Goal: Task Accomplishment & Management: Manage account settings

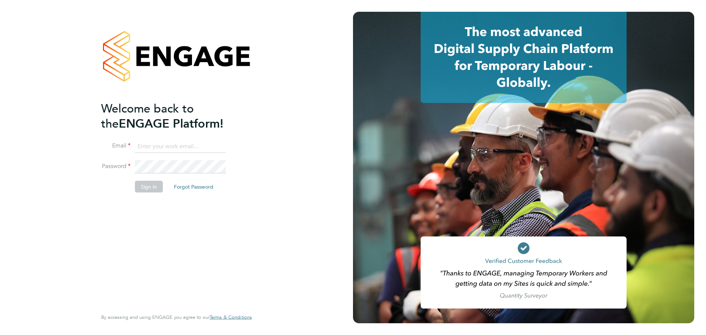
type input "[PERSON_NAME][EMAIL_ADDRESS][DOMAIN_NAME]"
click at [156, 188] on button "Sign In" at bounding box center [149, 187] width 28 height 12
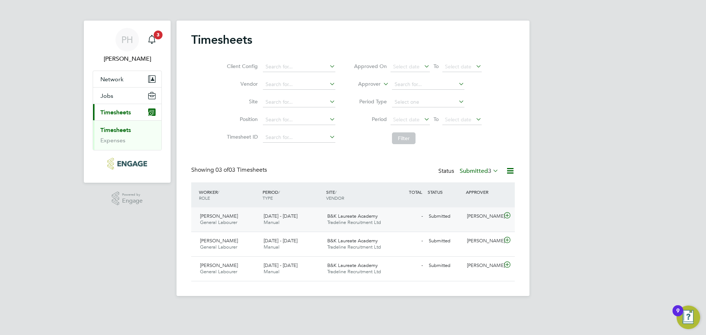
click at [507, 216] on icon at bounding box center [507, 216] width 9 height 6
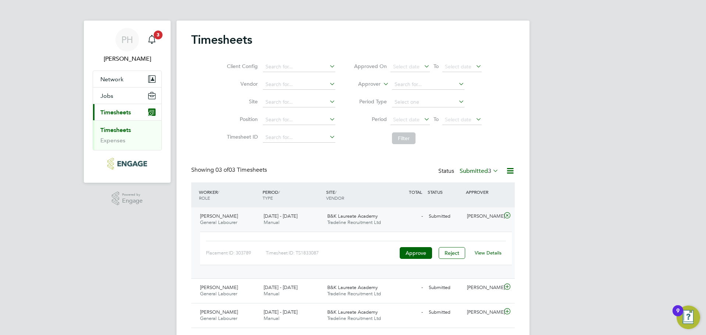
click at [486, 255] on link "View Details" at bounding box center [488, 253] width 27 height 6
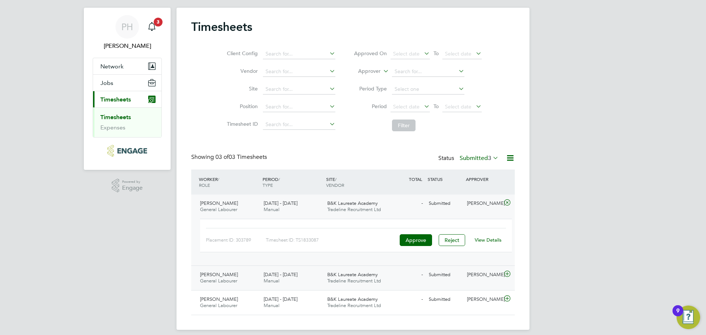
scroll to position [19, 0]
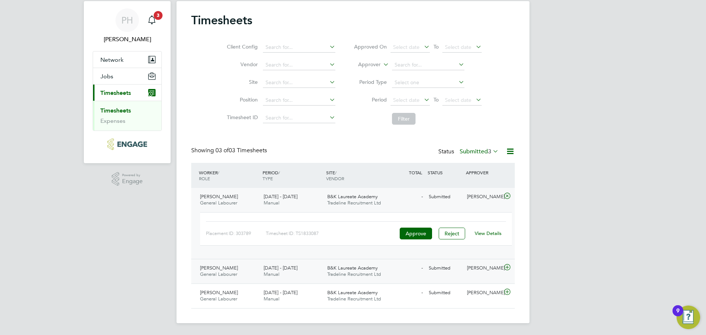
click at [510, 266] on icon at bounding box center [507, 267] width 9 height 6
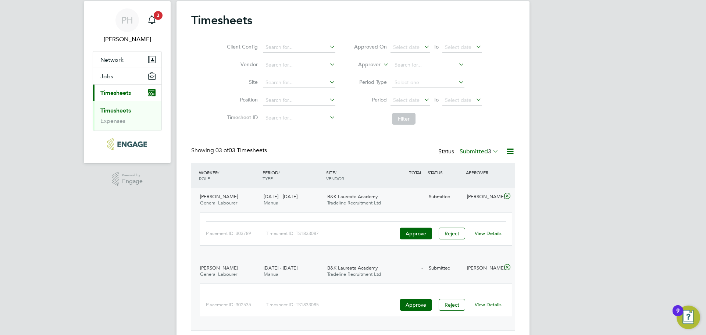
click at [492, 304] on link "View Details" at bounding box center [488, 305] width 27 height 6
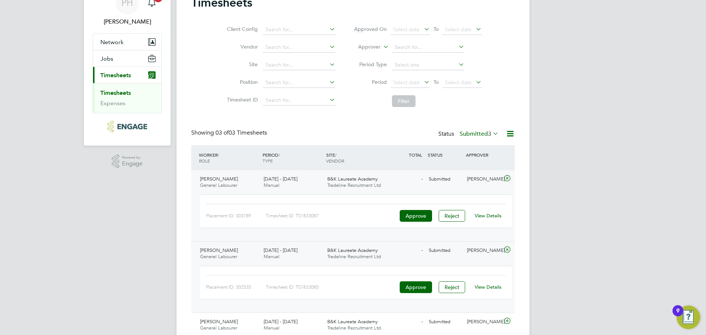
scroll to position [66, 0]
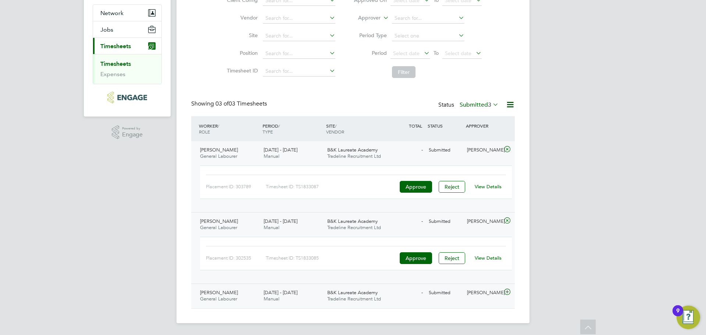
click at [506, 291] on icon at bounding box center [507, 292] width 9 height 6
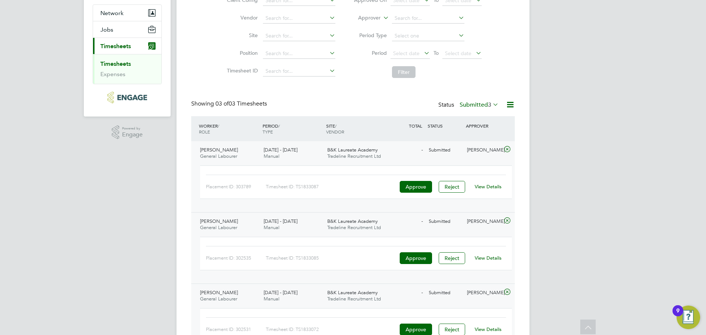
click at [475, 326] on div "View Details" at bounding box center [488, 330] width 36 height 12
click at [478, 331] on link "View Details" at bounding box center [488, 329] width 27 height 6
click at [110, 61] on link "Timesheets" at bounding box center [115, 63] width 31 height 7
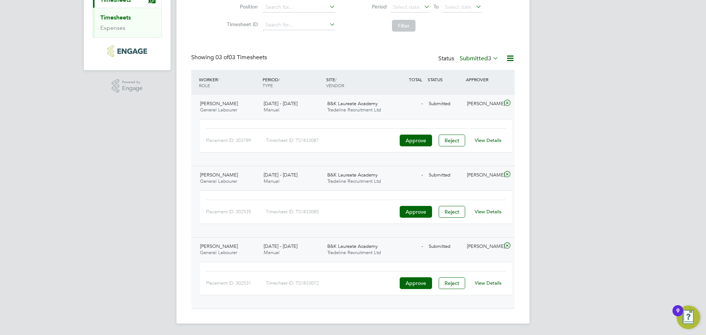
scroll to position [113, 0]
click at [486, 282] on link "View Details" at bounding box center [488, 282] width 27 height 6
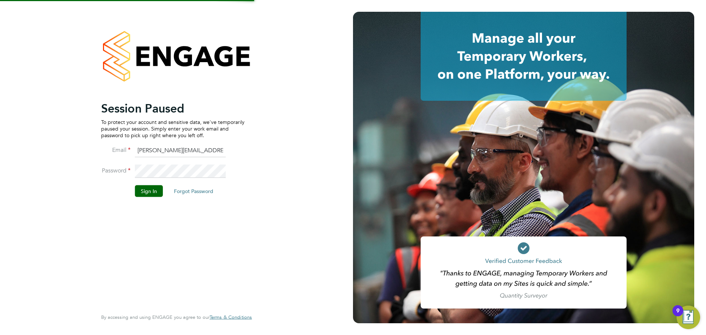
click at [126, 14] on div at bounding box center [176, 56] width 151 height 89
click at [146, 189] on button "Sign In" at bounding box center [149, 191] width 28 height 12
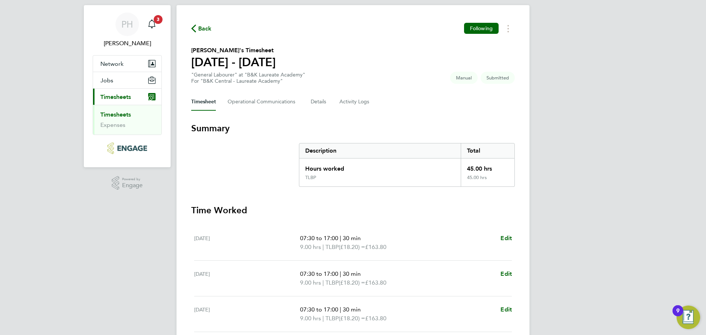
scroll to position [202, 0]
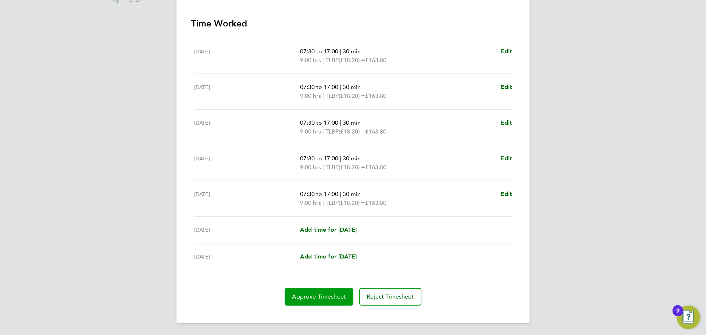
click at [300, 305] on button "Approve Timesheet" at bounding box center [319, 297] width 69 height 18
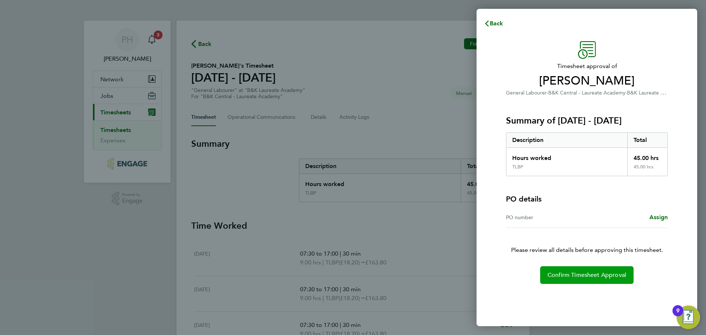
click at [567, 279] on button "Confirm Timesheet Approval" at bounding box center [586, 275] width 93 height 18
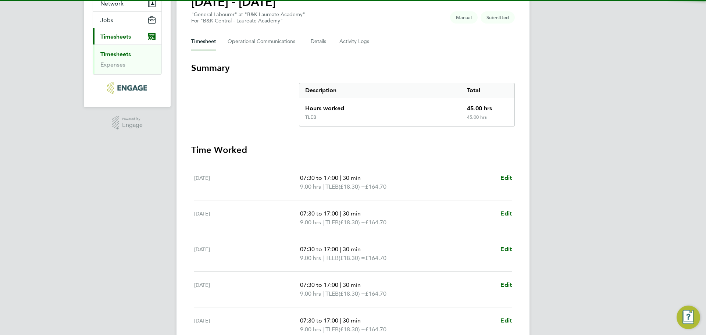
scroll to position [202, 0]
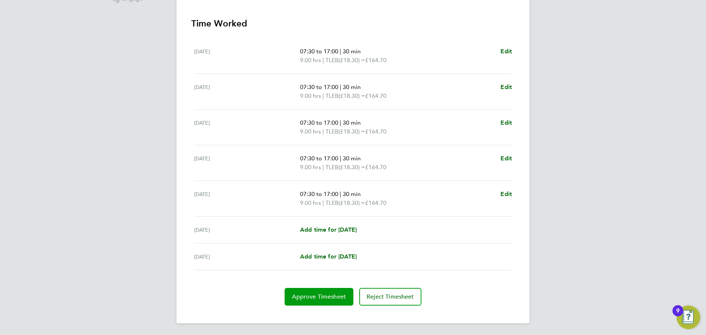
click at [334, 296] on span "Approve Timesheet" at bounding box center [319, 296] width 54 height 7
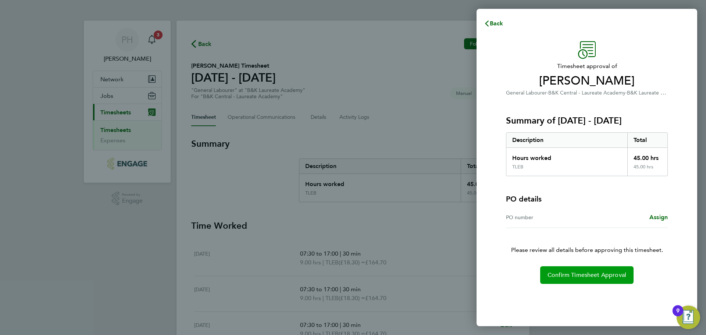
click at [579, 270] on button "Confirm Timesheet Approval" at bounding box center [586, 275] width 93 height 18
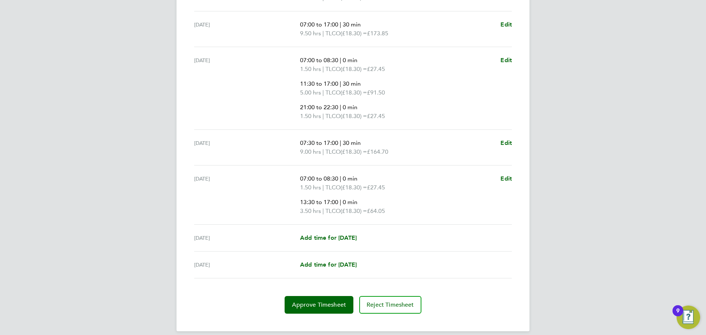
scroll to position [273, 0]
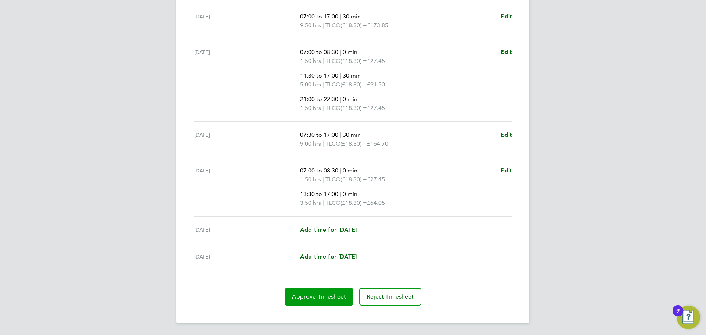
click at [327, 298] on span "Approve Timesheet" at bounding box center [319, 296] width 54 height 7
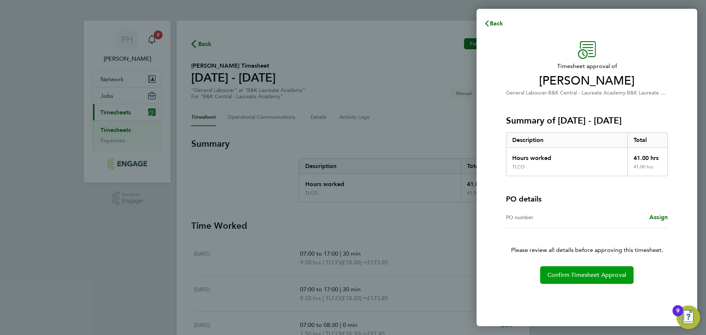
click at [584, 271] on button "Confirm Timesheet Approval" at bounding box center [586, 275] width 93 height 18
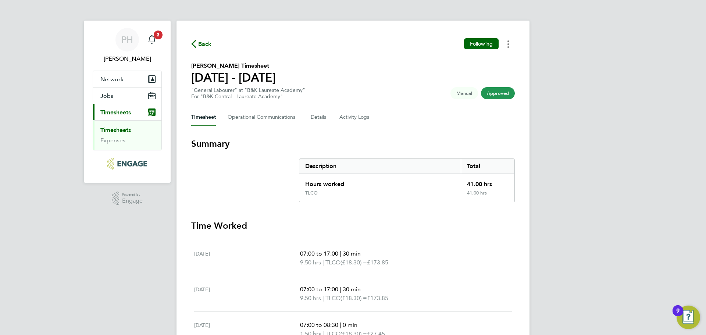
click at [508, 42] on circle "Timesheets Menu" at bounding box center [507, 40] width 1 height 1
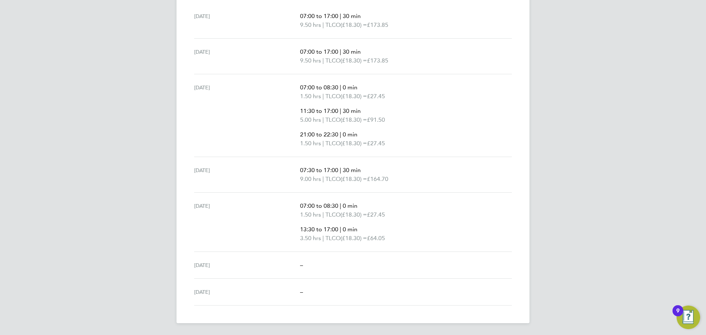
scroll to position [17, 0]
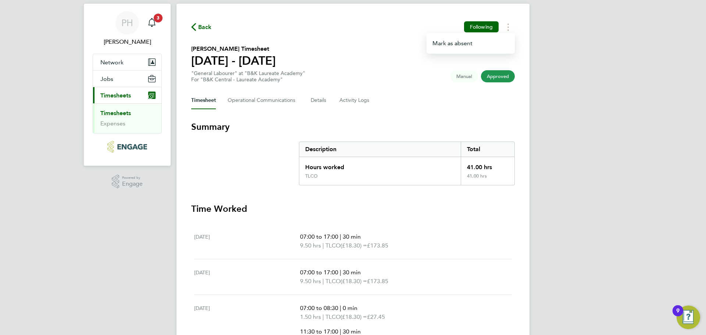
click at [117, 92] on span "Timesheets" at bounding box center [115, 95] width 31 height 7
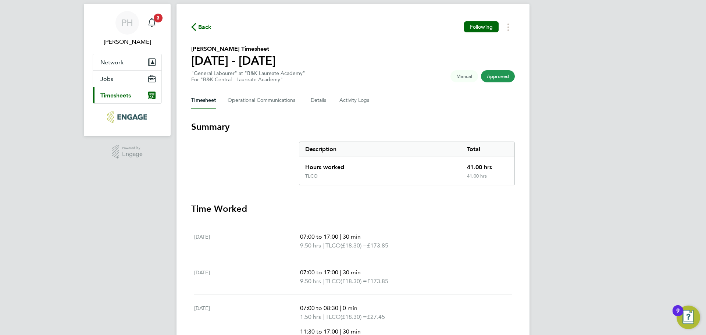
click at [115, 95] on span "Timesheets" at bounding box center [115, 95] width 31 height 7
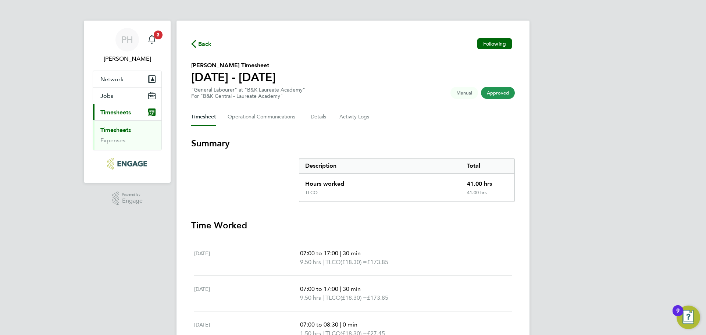
click at [120, 114] on span "Timesheets" at bounding box center [115, 112] width 31 height 7
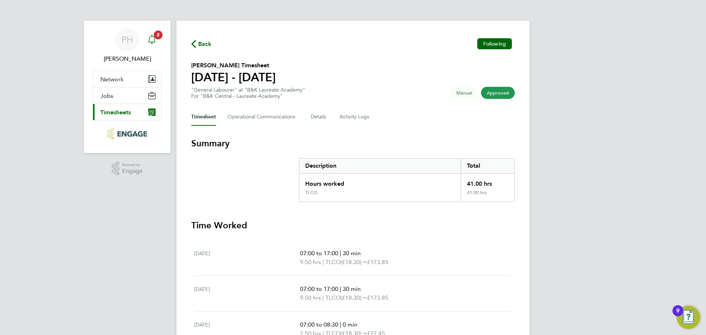
click at [156, 38] on span "3" at bounding box center [158, 35] width 9 height 9
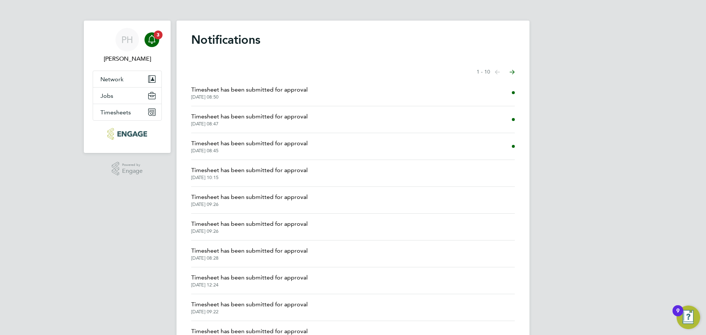
click at [258, 86] on span "Timesheet has been submitted for approval" at bounding box center [249, 89] width 117 height 9
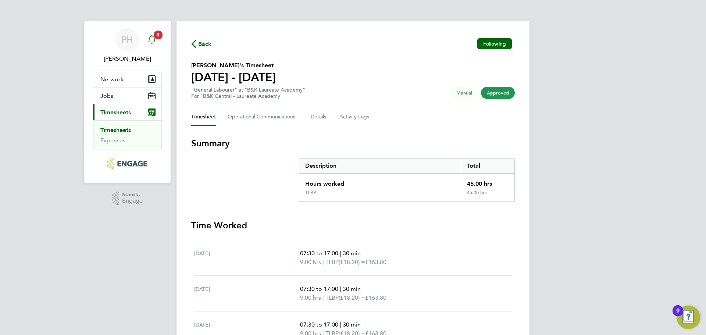
click at [154, 38] on app-badge "3" at bounding box center [158, 34] width 9 height 7
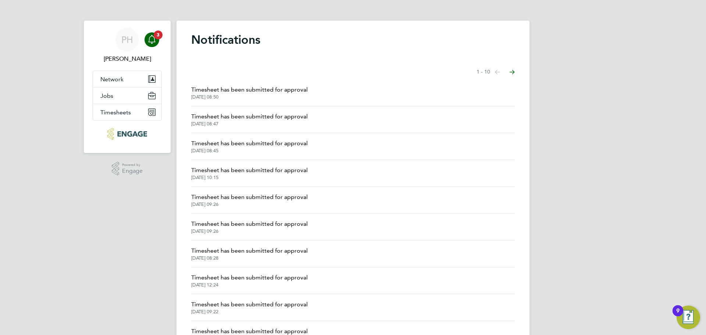
click at [265, 121] on span "Timesheet has been submitted for approval" at bounding box center [249, 116] width 117 height 9
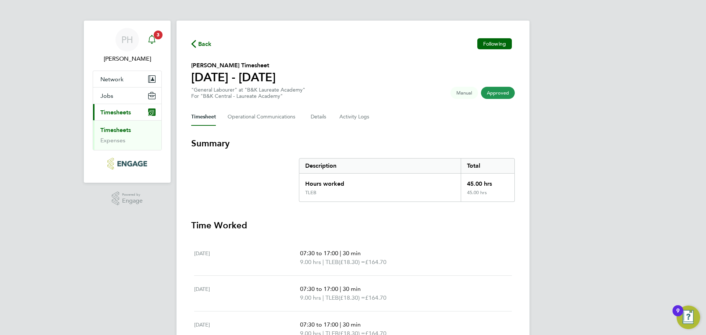
click at [157, 42] on div "Main navigation" at bounding box center [152, 39] width 15 height 15
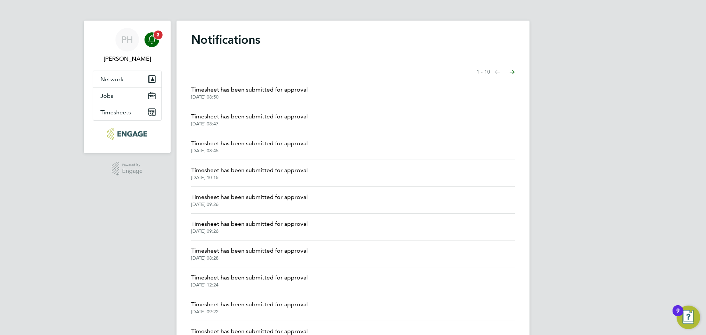
click at [155, 42] on icon "Main navigation" at bounding box center [151, 39] width 9 height 9
click at [155, 36] on span "3" at bounding box center [158, 35] width 9 height 9
click at [129, 58] on span "[PERSON_NAME]" at bounding box center [127, 58] width 69 height 9
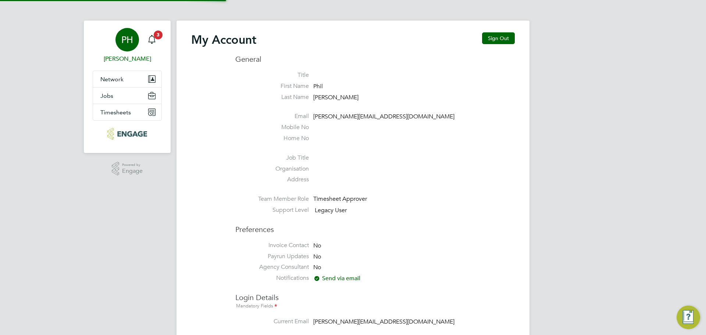
type input "[PERSON_NAME][EMAIL_ADDRESS][DOMAIN_NAME]"
click at [495, 39] on button "Sign Out" at bounding box center [498, 38] width 33 height 12
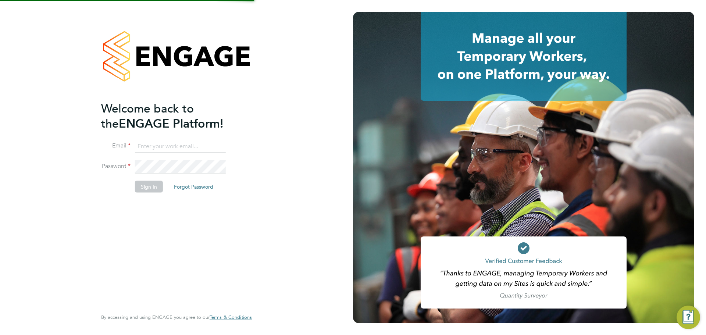
type input "[PERSON_NAME][EMAIL_ADDRESS][DOMAIN_NAME]"
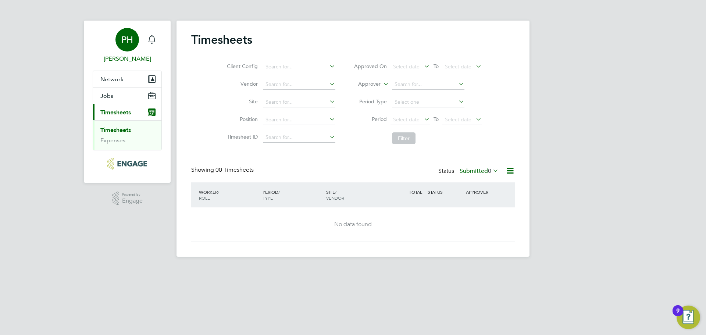
drag, startPoint x: 132, startPoint y: 59, endPoint x: 145, endPoint y: 63, distance: 13.3
click at [132, 59] on span "[PERSON_NAME]" at bounding box center [127, 58] width 69 height 9
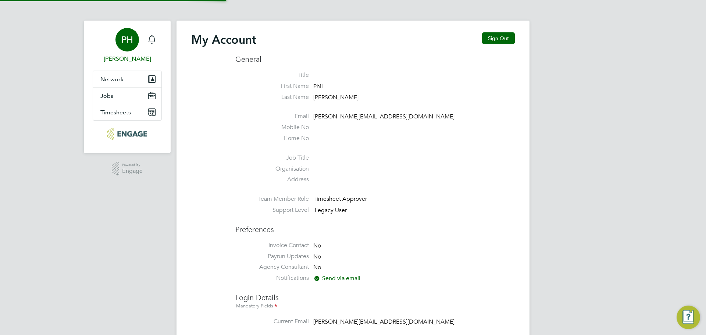
type input "[PERSON_NAME][EMAIL_ADDRESS][DOMAIN_NAME]"
drag, startPoint x: 507, startPoint y: 38, endPoint x: 489, endPoint y: 46, distance: 20.3
click at [507, 38] on button "Sign Out" at bounding box center [498, 38] width 33 height 12
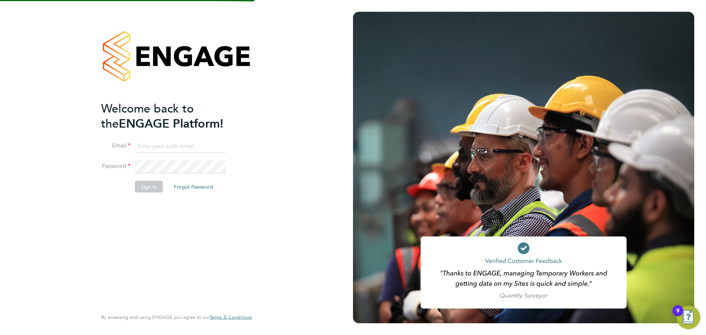
type input "[PERSON_NAME][EMAIL_ADDRESS][DOMAIN_NAME]"
